Goal: Navigation & Orientation: Understand site structure

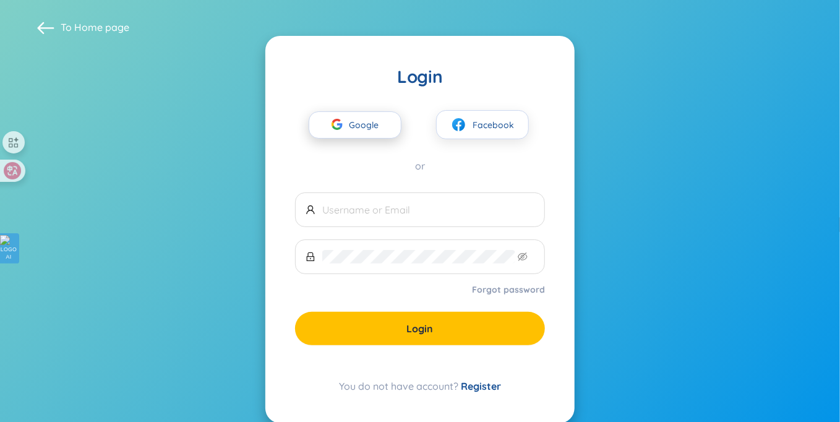
click at [356, 124] on span "Google" at bounding box center [367, 125] width 36 height 26
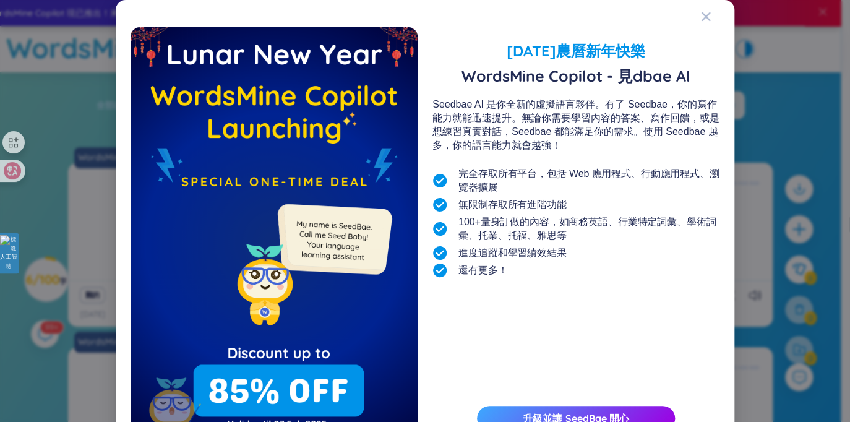
click at [593, 301] on div "2025年農曆新年快樂 WordsMine Copilot - 見dbae AI Seedbae AI 是你全新的虛擬語言夥伴。有了 Seedbae，你的寫作…" at bounding box center [575, 241] width 287 height 429
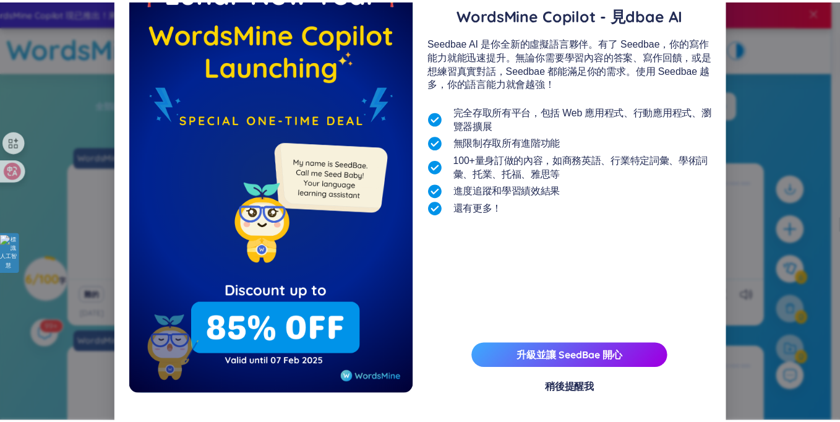
scroll to position [74, 0]
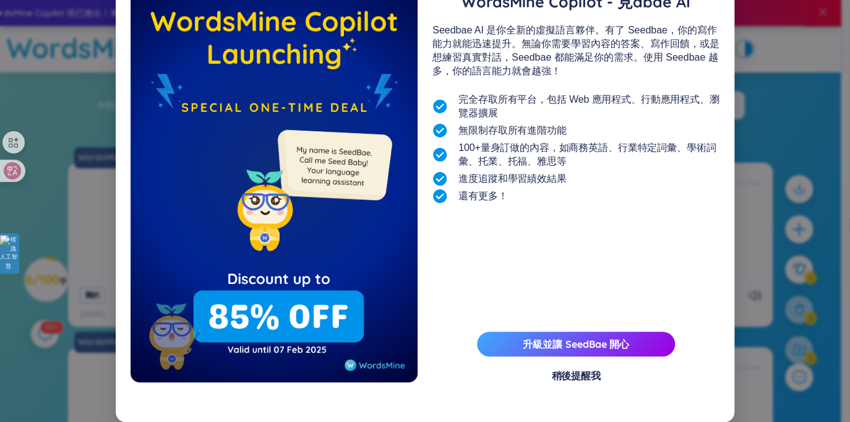
click at [566, 372] on font "稍後提醒我" at bounding box center [575, 375] width 49 height 12
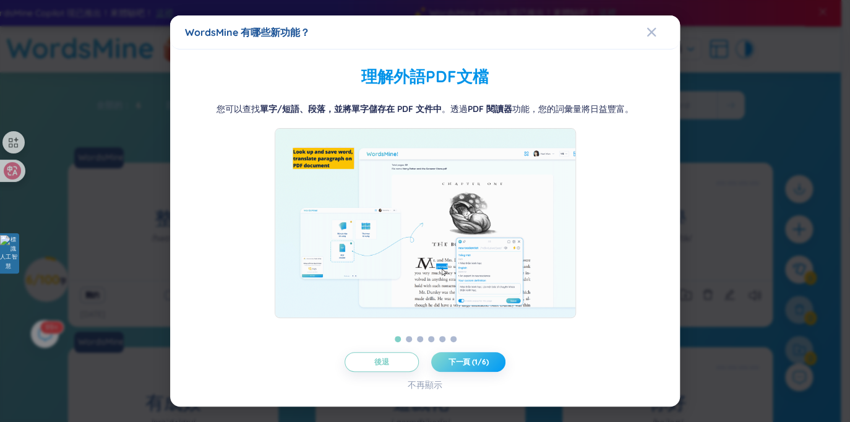
click at [467, 366] on font "下一頁 (1/6)" at bounding box center [468, 361] width 40 height 9
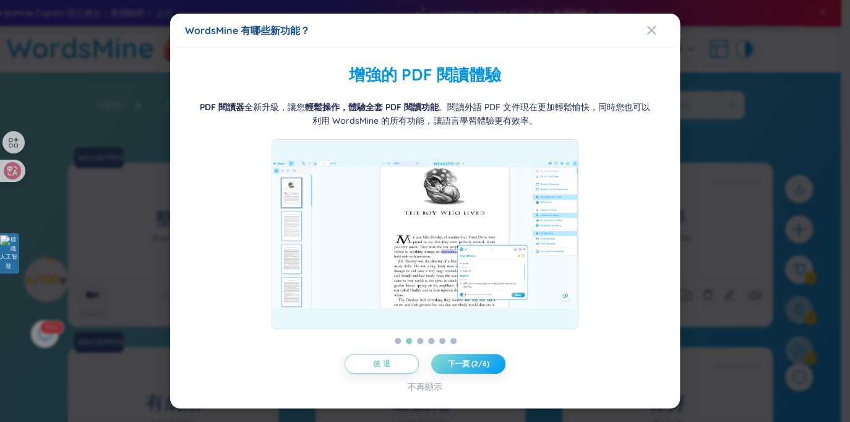
click at [467, 359] on font "下一頁 (2/6)" at bounding box center [468, 363] width 41 height 9
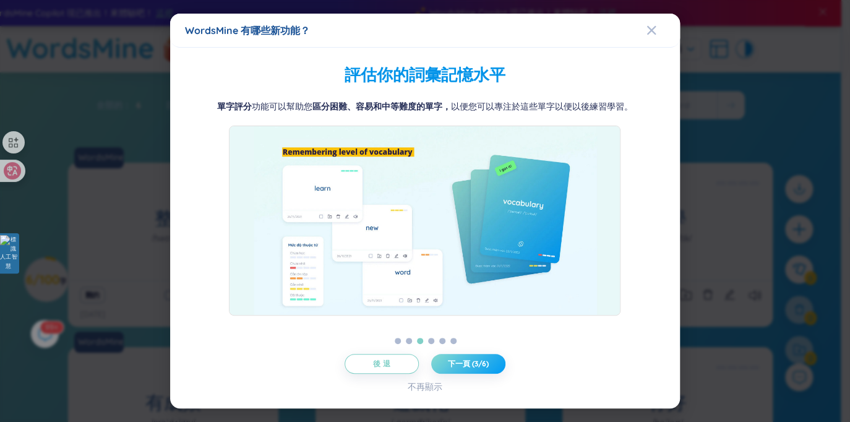
click at [467, 359] on font "下一頁 (3/6)" at bounding box center [468, 363] width 41 height 9
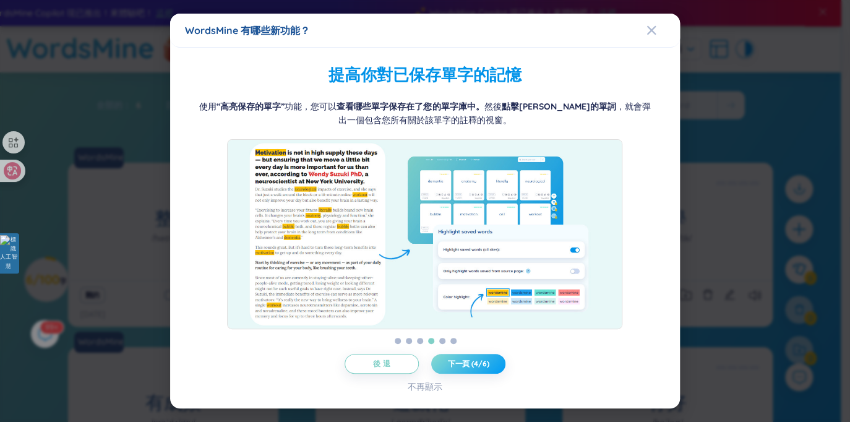
click at [467, 359] on font "下一頁 (4/6)" at bounding box center [468, 363] width 41 height 9
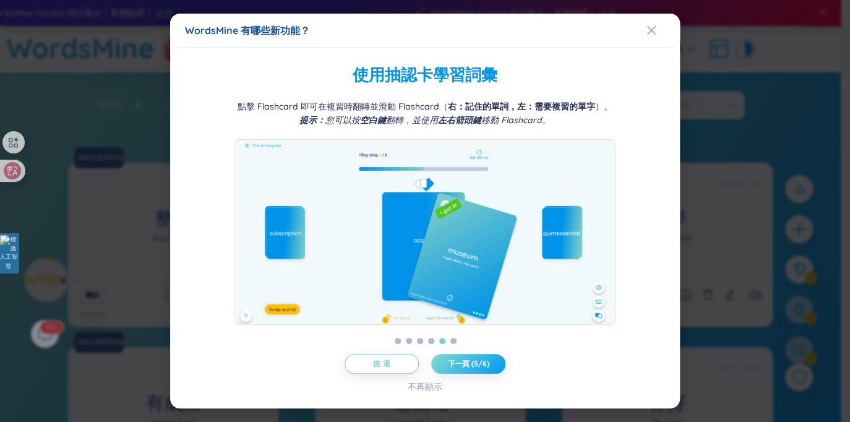
click at [467, 359] on font "下一頁 (5/6)" at bounding box center [468, 363] width 41 height 9
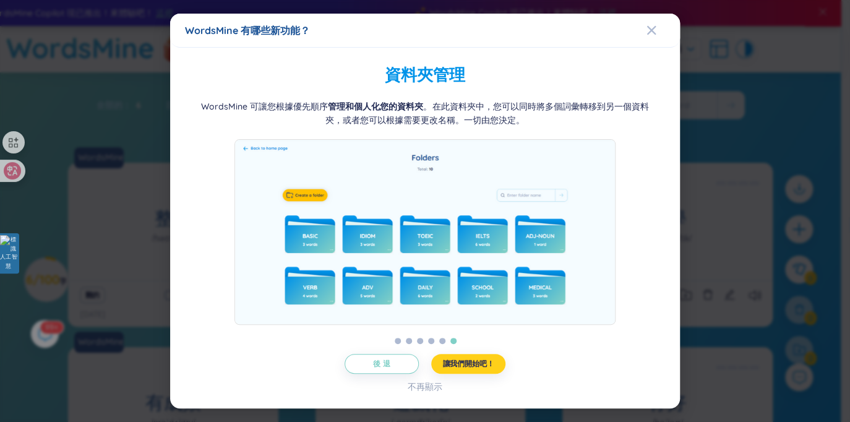
click at [467, 359] on font "讓我們開始吧！" at bounding box center [467, 363] width 51 height 9
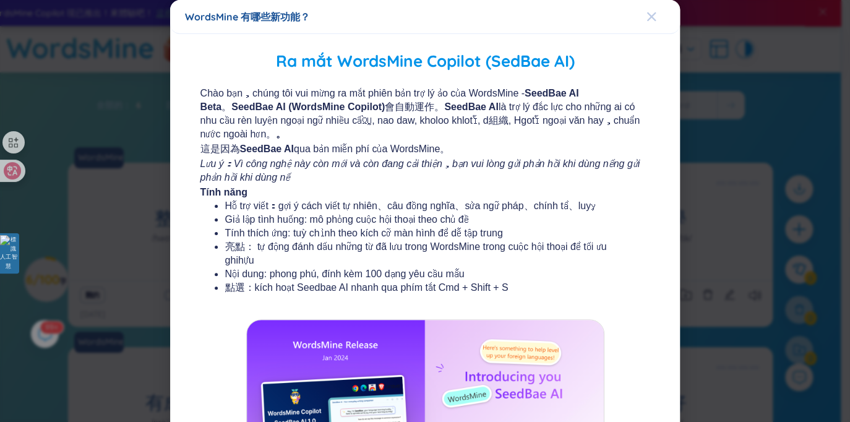
click at [647, 17] on icon "關閉" at bounding box center [651, 16] width 9 height 9
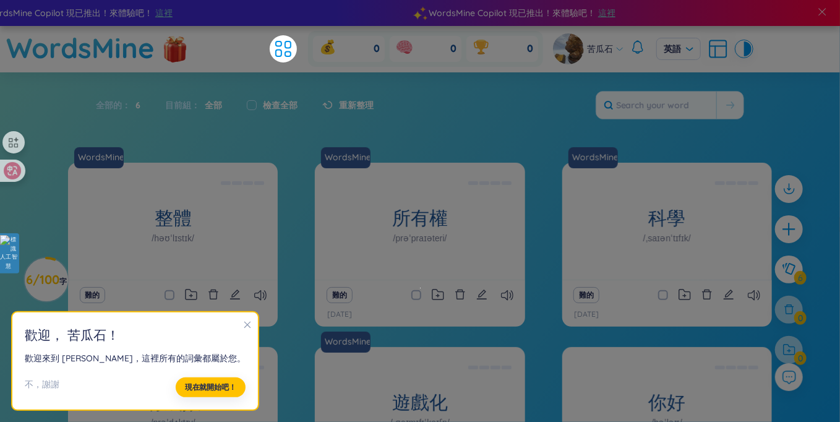
click at [243, 321] on icon "關閉" at bounding box center [247, 324] width 9 height 9
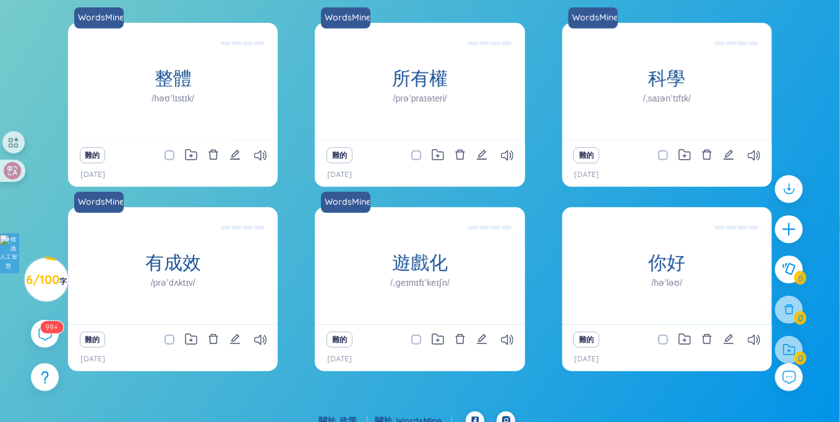
scroll to position [153, 0]
